Goal: Task Accomplishment & Management: Manage account settings

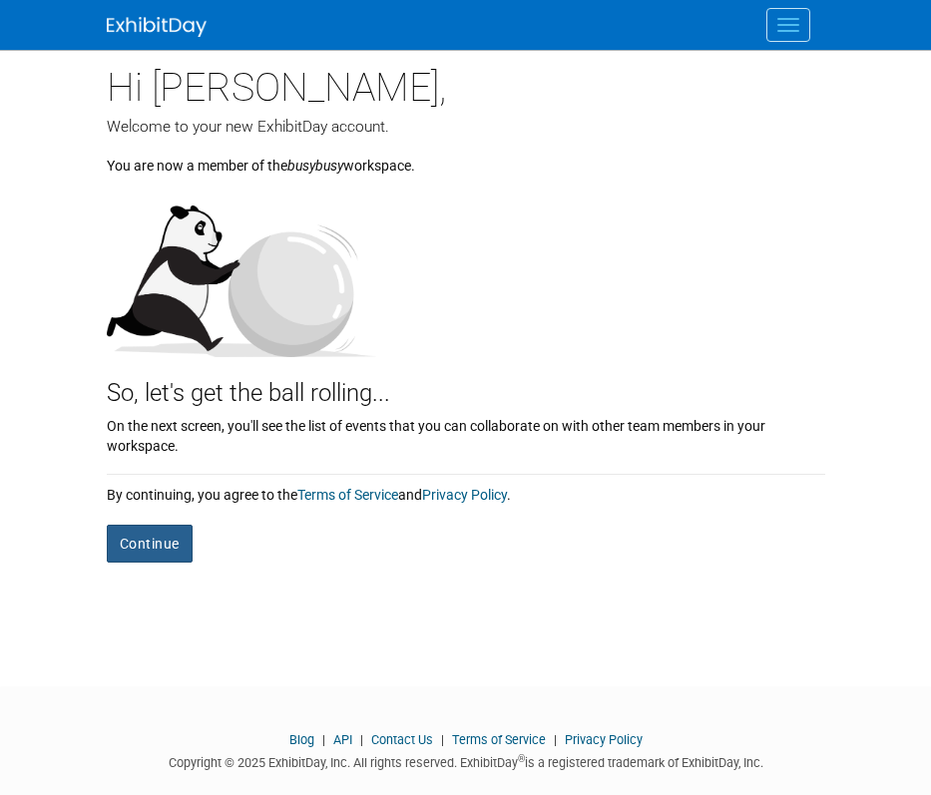
click at [179, 551] on button "Continue" at bounding box center [150, 544] width 86 height 38
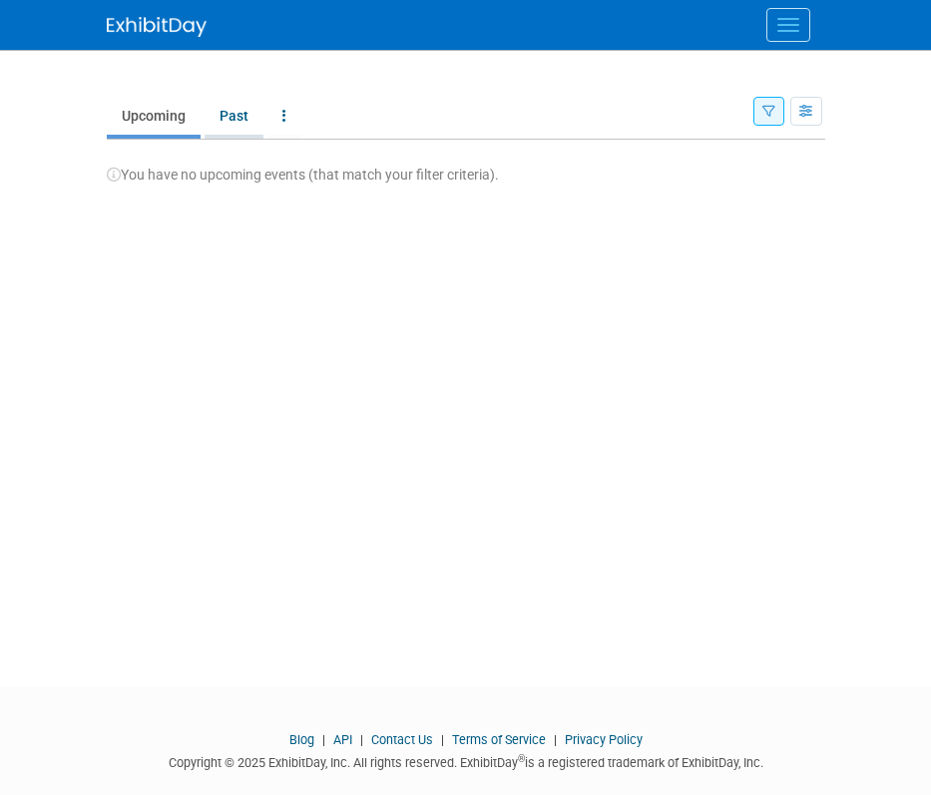
click at [216, 121] on link "Past" at bounding box center [234, 116] width 59 height 38
click at [149, 117] on link "Upcoming" at bounding box center [154, 116] width 94 height 38
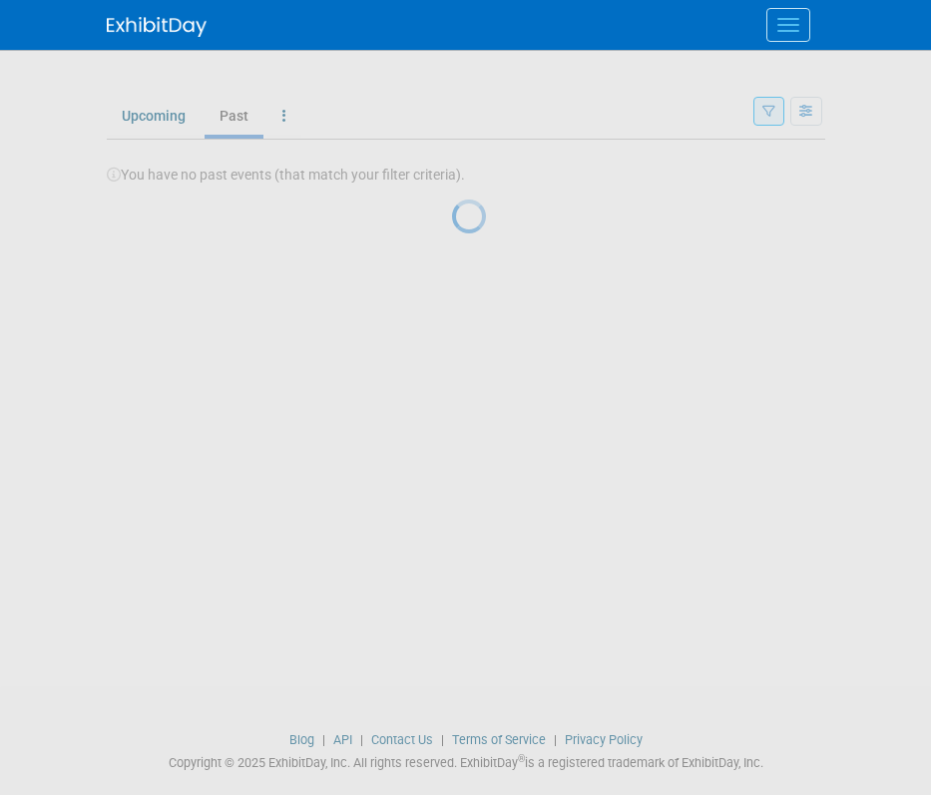
click at [783, 29] on button "Menu" at bounding box center [788, 25] width 44 height 34
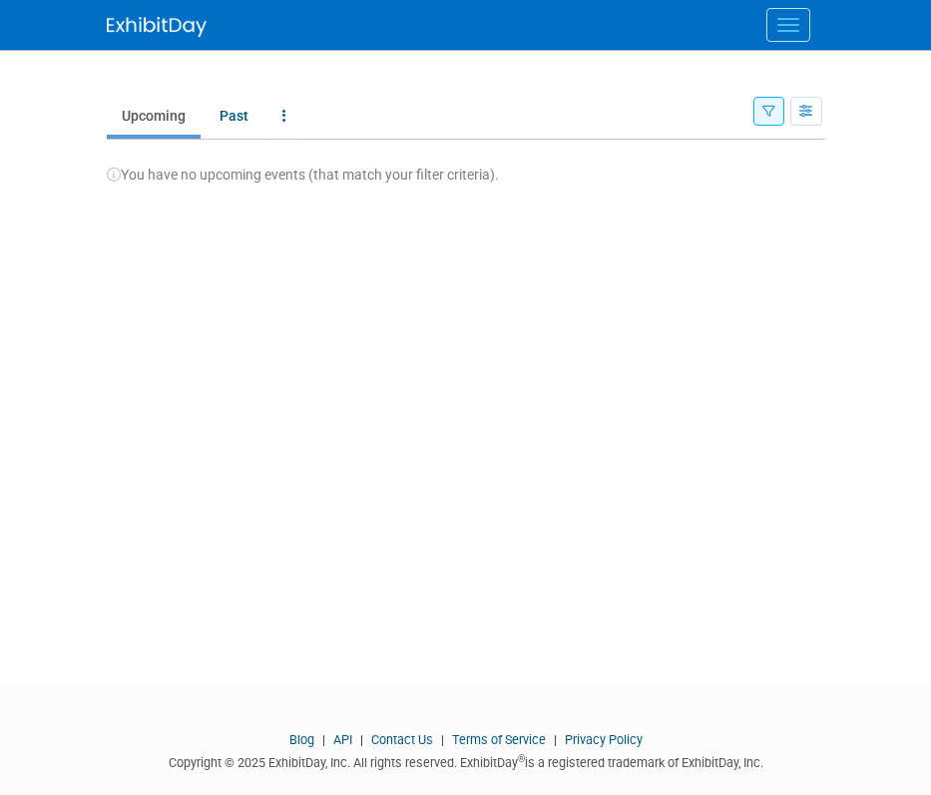
click at [795, 27] on button "Menu" at bounding box center [788, 25] width 44 height 34
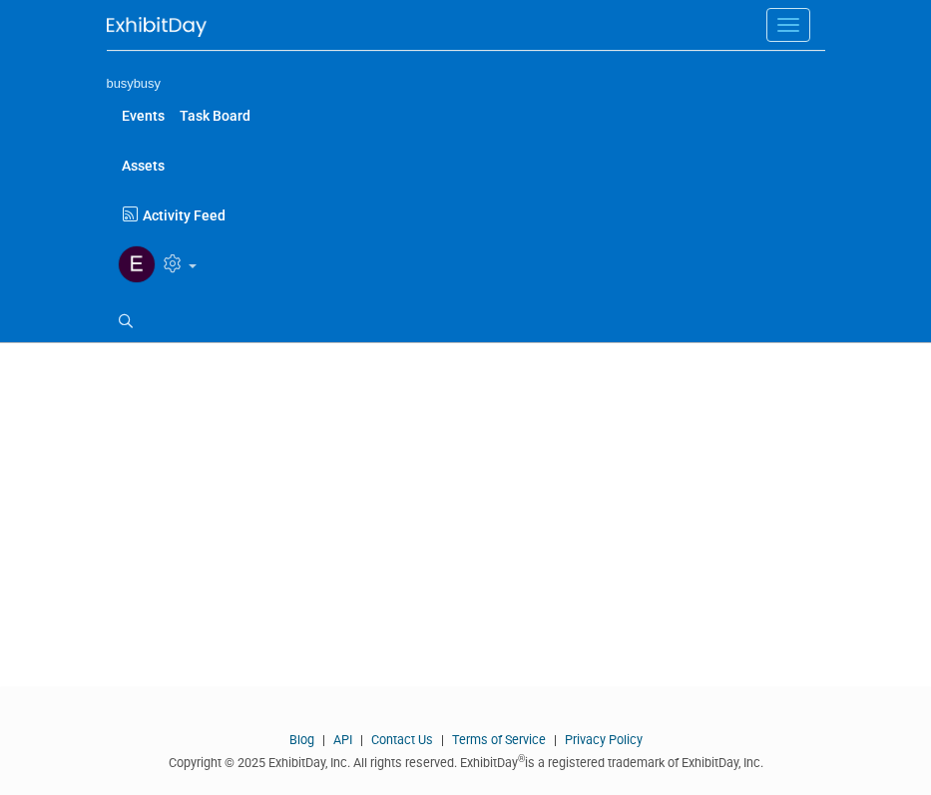
drag, startPoint x: 480, startPoint y: 391, endPoint x: 478, endPoint y: 380, distance: 11.2
click at [480, 389] on div "New Event Duplicate Event Warning There is another event in your workspace with…" at bounding box center [466, 350] width 748 height 601
click at [133, 265] on img at bounding box center [137, 264] width 38 height 38
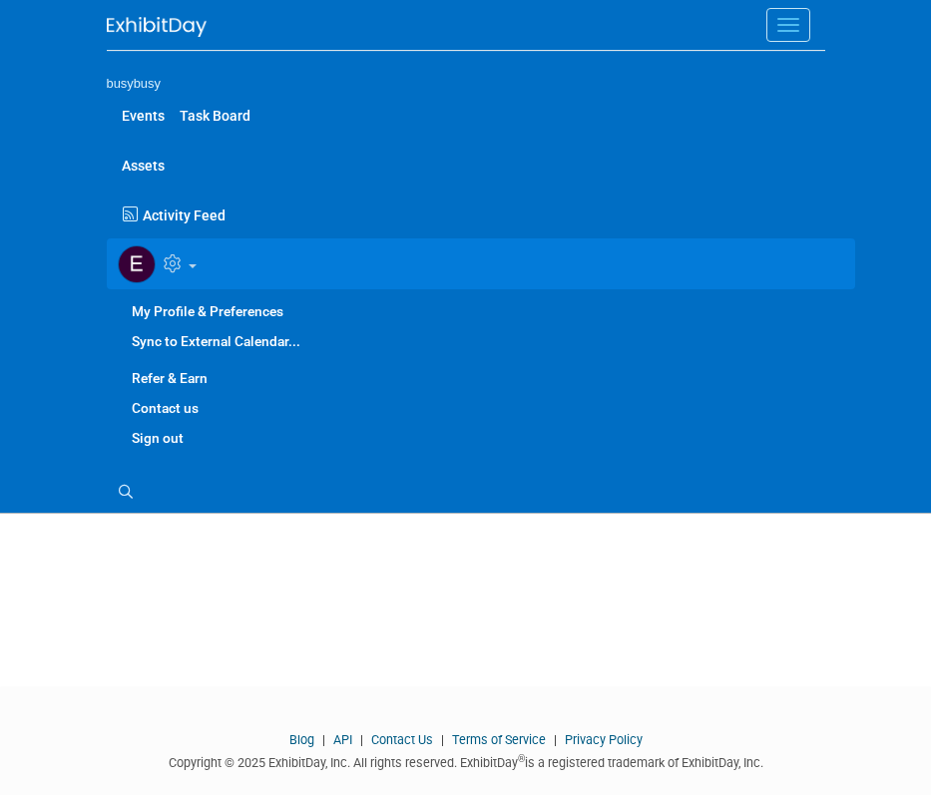
click at [338, 555] on div "New Event Duplicate Event Warning There is another event in your workspace with…" at bounding box center [466, 350] width 748 height 601
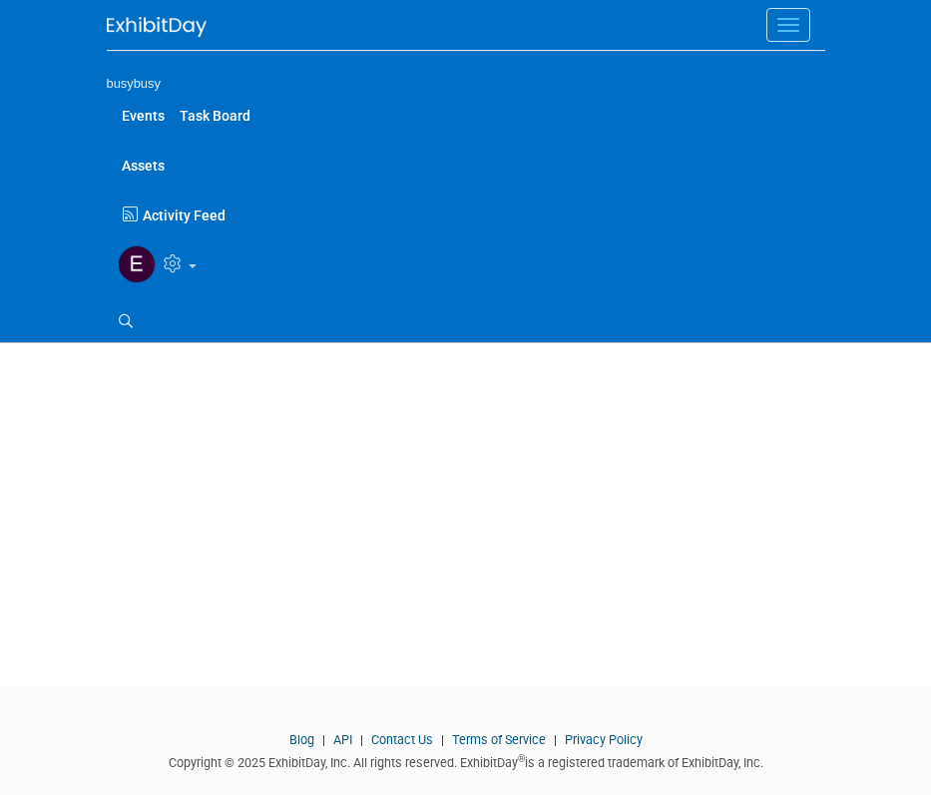
click at [335, 550] on div "New Event Duplicate Event Warning There is another event in your workspace with…" at bounding box center [466, 350] width 748 height 601
click at [798, 28] on button "Menu" at bounding box center [788, 25] width 44 height 34
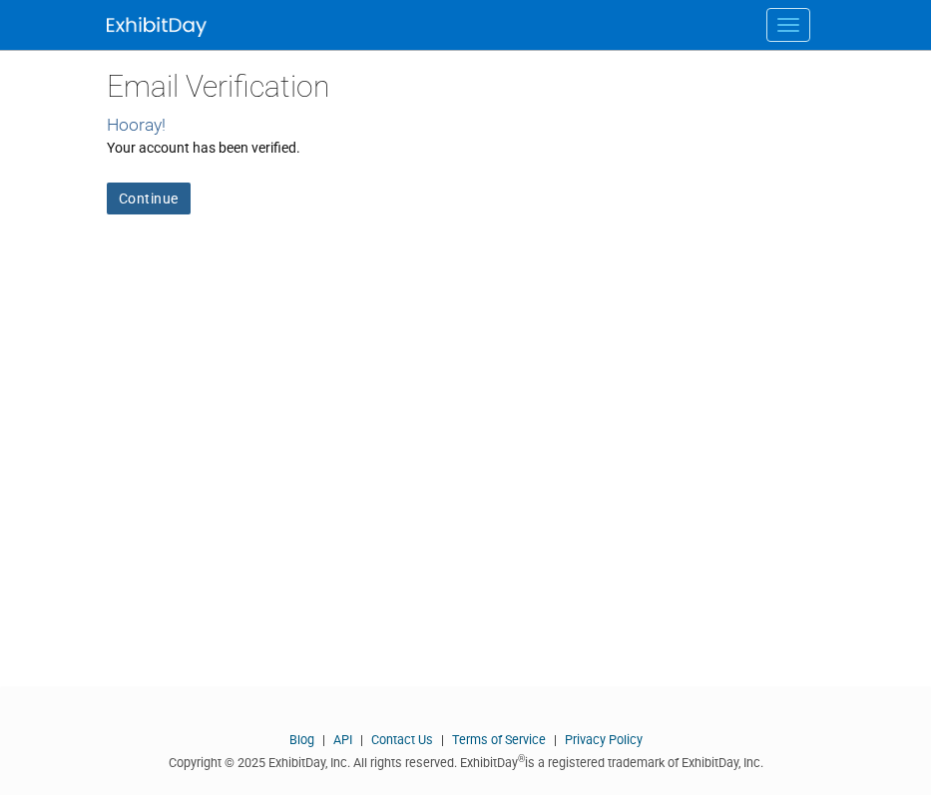
click at [147, 208] on link "Continue" at bounding box center [149, 199] width 84 height 32
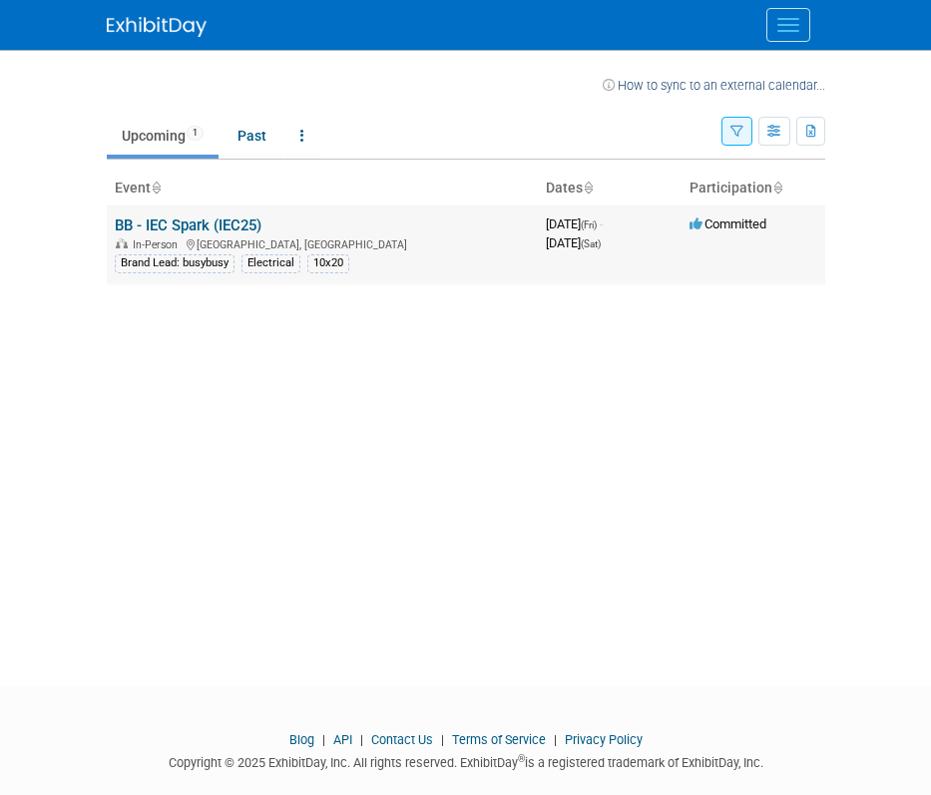
click at [338, 226] on td "BB - IEC Spark (IEC25) In-Person Phoenix, AZ Brand Lead: busybusy Electrical 10…" at bounding box center [322, 245] width 431 height 78
click at [257, 221] on link "BB - IEC Spark (IEC25)" at bounding box center [188, 225] width 147 height 18
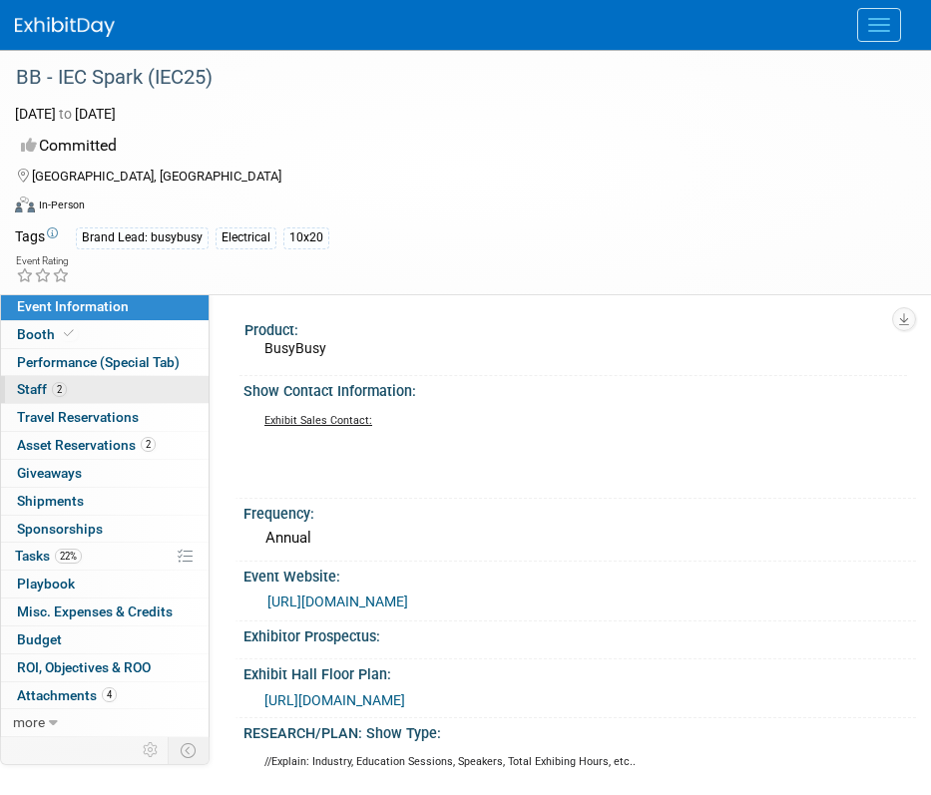
click at [140, 393] on link "2 Staff 2" at bounding box center [105, 389] width 208 height 27
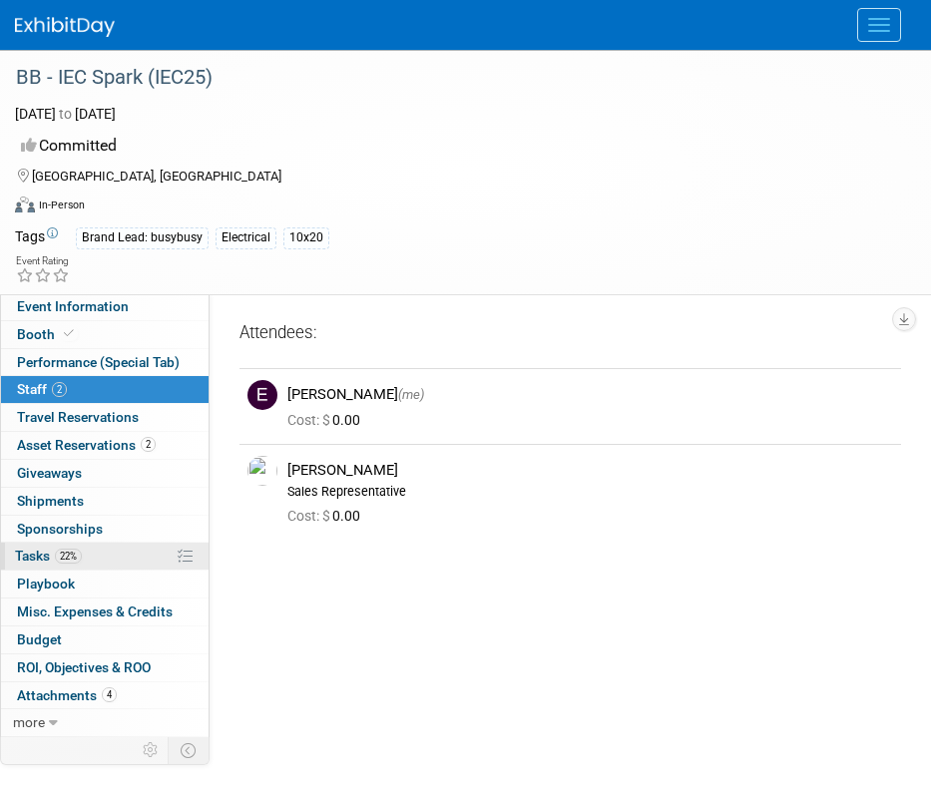
click at [136, 548] on link "22% Tasks 22%" at bounding box center [105, 556] width 208 height 27
